Goal: Information Seeking & Learning: Learn about a topic

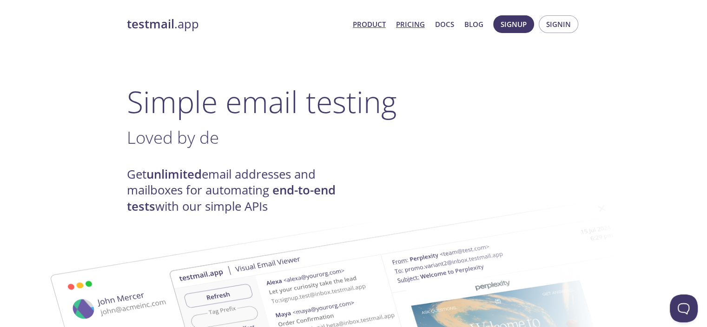
click at [415, 22] on link "Pricing" at bounding box center [410, 24] width 29 height 12
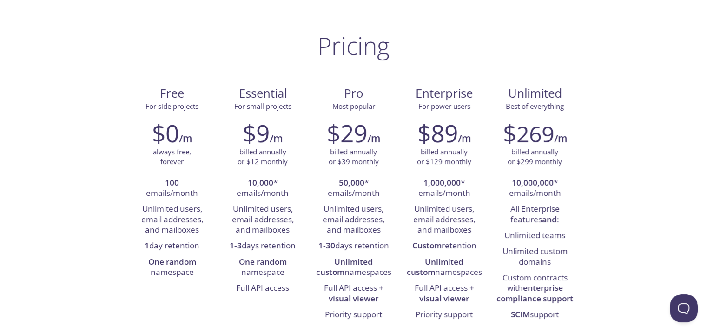
scroll to position [56, 0]
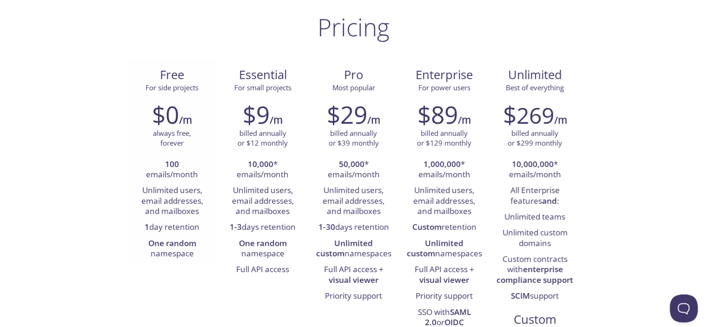
click at [171, 175] on li "100 emails/month" at bounding box center [172, 170] width 77 height 26
click at [212, 168] on div "$0 /m always free, forever 100 emails/month Unlimited users, email addresses, a…" at bounding box center [172, 180] width 91 height 173
click at [260, 264] on li "Full API access" at bounding box center [262, 270] width 77 height 16
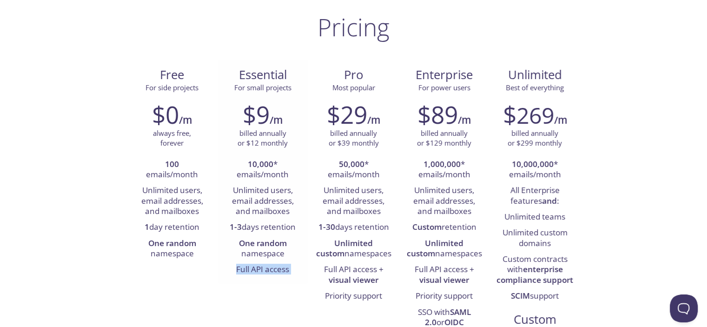
click at [260, 264] on li "Full API access" at bounding box center [262, 270] width 77 height 16
click at [253, 230] on li "1-3 days retention" at bounding box center [262, 227] width 77 height 16
click at [248, 204] on li "Unlimited users, email addresses, and mailboxes" at bounding box center [262, 201] width 77 height 37
click at [253, 185] on li "Unlimited users, email addresses, and mailboxes" at bounding box center [262, 201] width 77 height 37
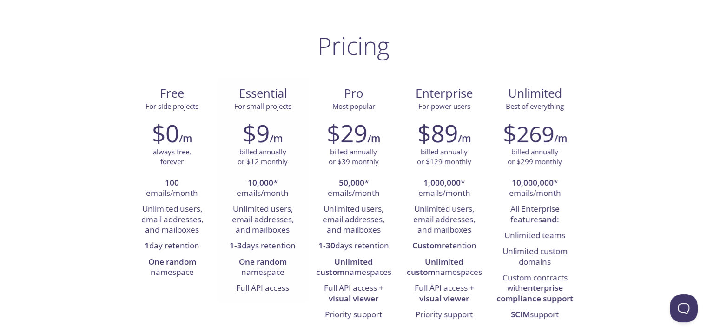
scroll to position [0, 0]
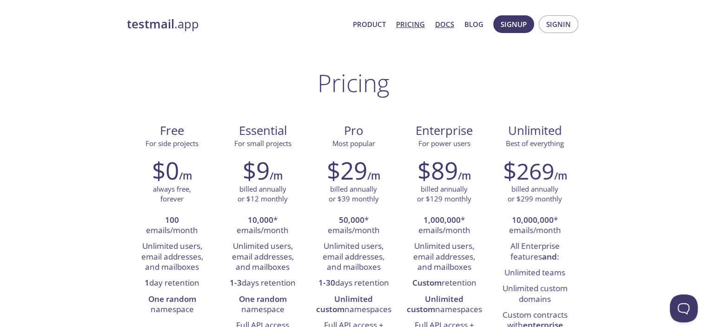
click at [441, 26] on link "Docs" at bounding box center [444, 24] width 19 height 12
